Goal: Transaction & Acquisition: Purchase product/service

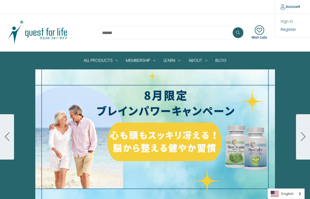
click at [288, 21] on link "Sign in" at bounding box center [301, 22] width 53 height 8
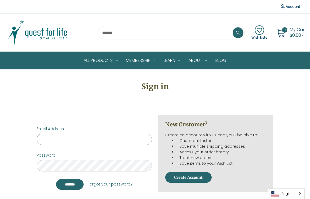
type input "**********"
click at [71, 184] on input "*******" at bounding box center [70, 184] width 28 height 11
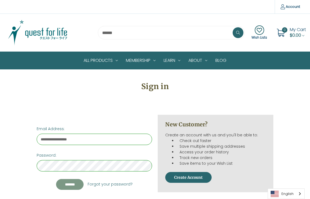
click at [71, 185] on input "*******" at bounding box center [70, 184] width 28 height 11
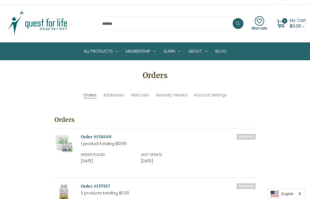
scroll to position [11, 0]
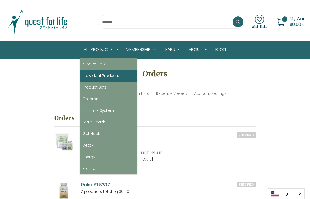
click at [104, 73] on link "Individual Products" at bounding box center [109, 76] width 58 height 12
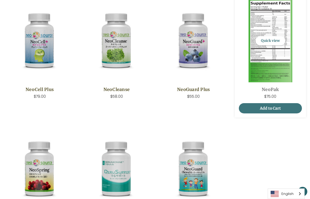
scroll to position [113, 0]
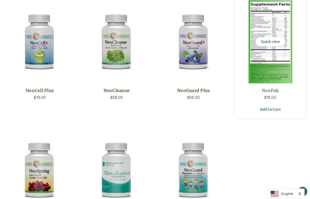
click at [267, 109] on link "Add to Cart" at bounding box center [270, 109] width 63 height 10
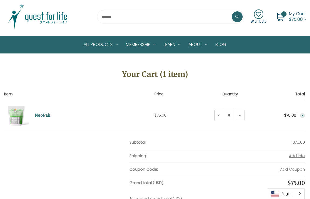
scroll to position [16, 0]
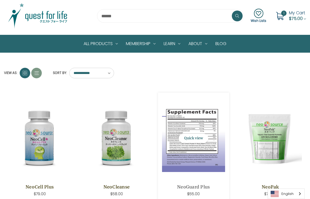
scroll to position [11, 0]
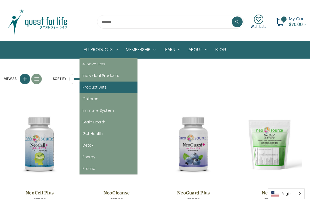
click at [96, 87] on link "Product Sets" at bounding box center [109, 88] width 58 height 12
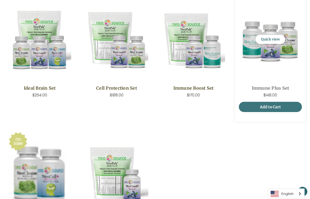
scroll to position [116, 0]
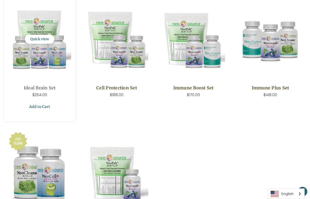
click at [42, 107] on link "Add to Cart" at bounding box center [39, 106] width 63 height 10
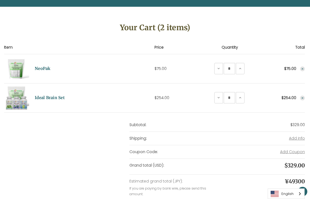
scroll to position [65, 0]
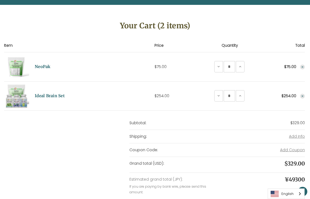
click at [304, 66] on icon "Remove NeoPak from cart" at bounding box center [302, 66] width 3 height 3
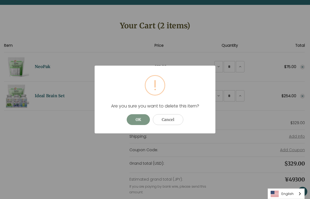
click at [137, 119] on button "OK" at bounding box center [138, 119] width 23 height 11
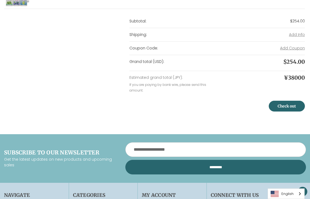
scroll to position [138, 0]
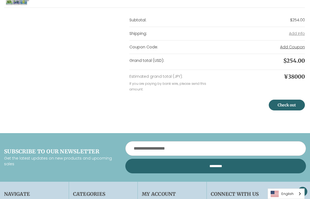
click at [286, 48] on button "Add Coupon" at bounding box center [292, 47] width 25 height 6
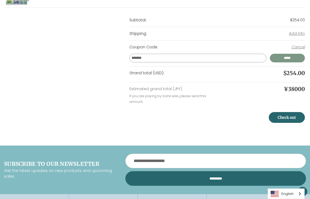
type input "*******"
click at [284, 58] on input "*****" at bounding box center [287, 58] width 35 height 9
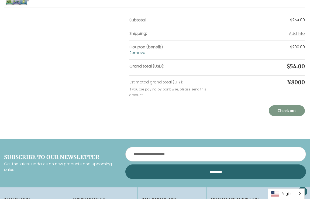
click at [280, 111] on link "Check out" at bounding box center [287, 110] width 36 height 11
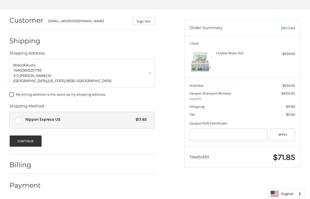
scroll to position [66, 0]
click at [36, 140] on button "Continue" at bounding box center [25, 141] width 33 height 12
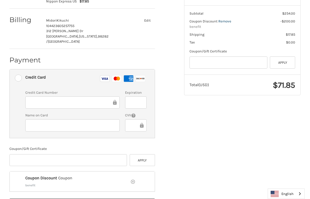
scroll to position [139, 0]
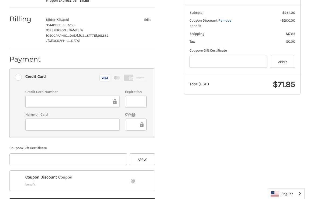
click at [129, 99] on iframe at bounding box center [136, 102] width 14 height 6
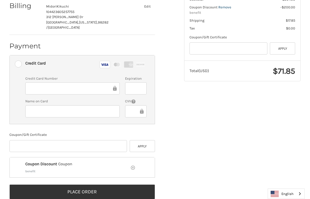
scroll to position [152, 0]
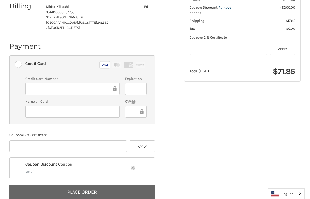
click at [120, 185] on button "Place Order" at bounding box center [82, 192] width 146 height 15
